Goal: Task Accomplishment & Management: Use online tool/utility

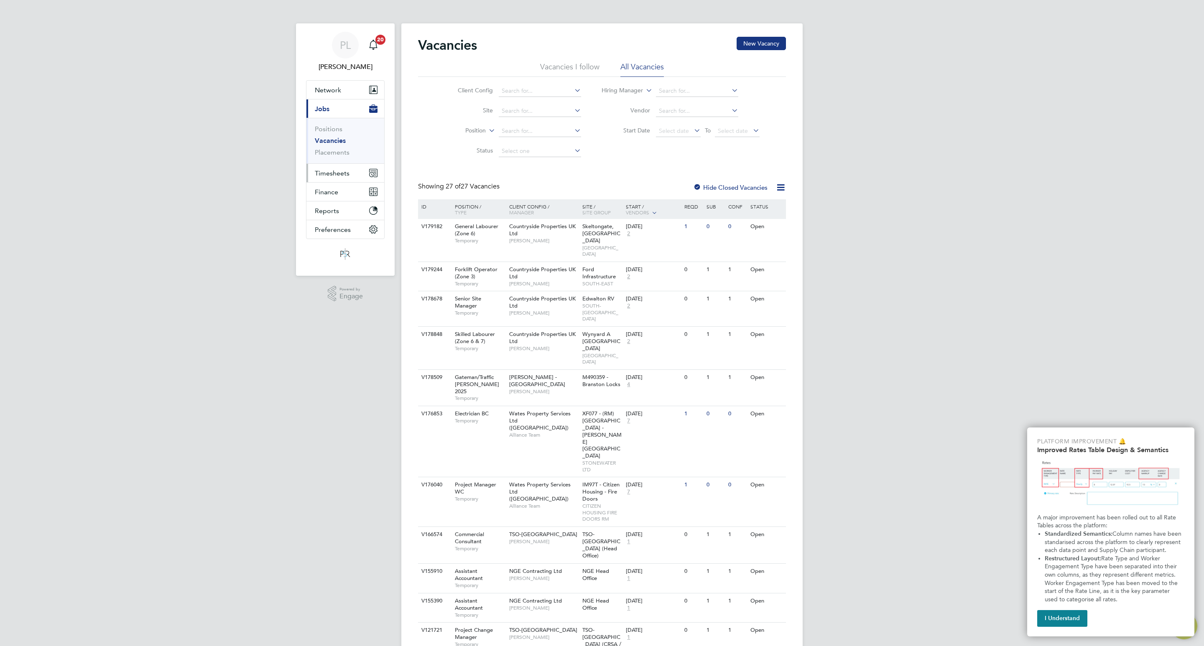
click at [329, 170] on span "Timesheets" at bounding box center [332, 173] width 35 height 8
click at [332, 148] on link "Timesheets" at bounding box center [332, 148] width 35 height 8
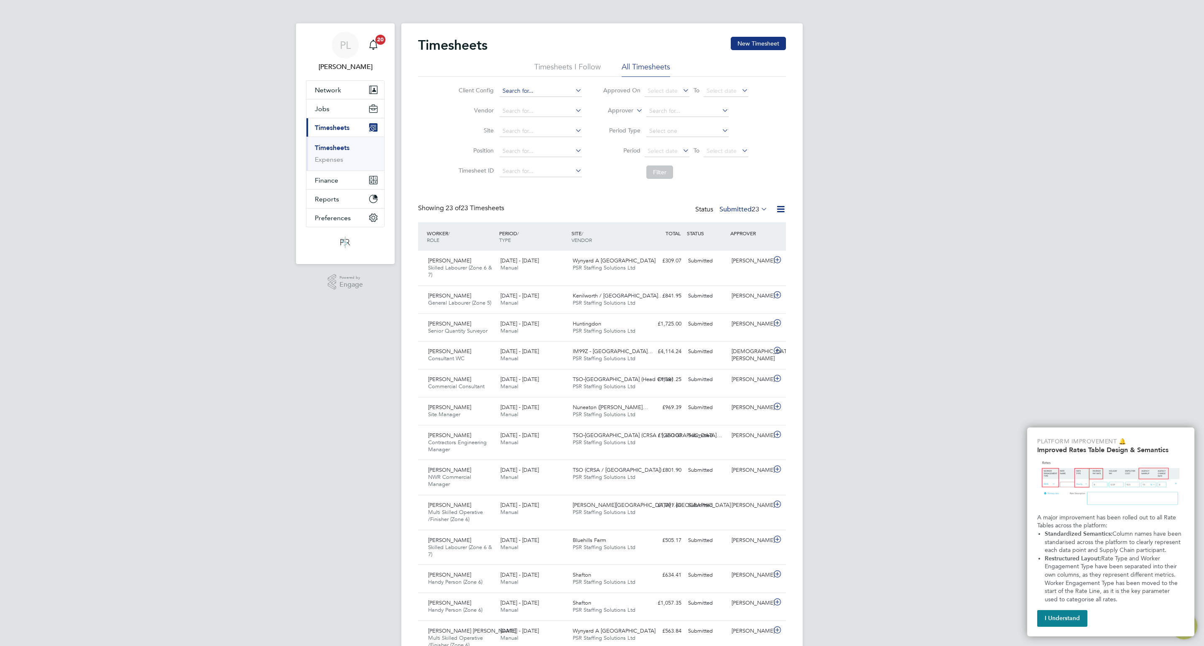
drag, startPoint x: 544, startPoint y: 73, endPoint x: 530, endPoint y: 88, distance: 21.0
click at [530, 88] on div "Timesheets I Follow All Timesheets Client Config Vendor Site Position Timesheet…" at bounding box center [602, 122] width 368 height 121
click at [529, 88] on input at bounding box center [541, 91] width 82 height 12
type input "TSO-UK"
click at [655, 173] on button "Filter" at bounding box center [659, 172] width 27 height 13
